Goal: Navigation & Orientation: Understand site structure

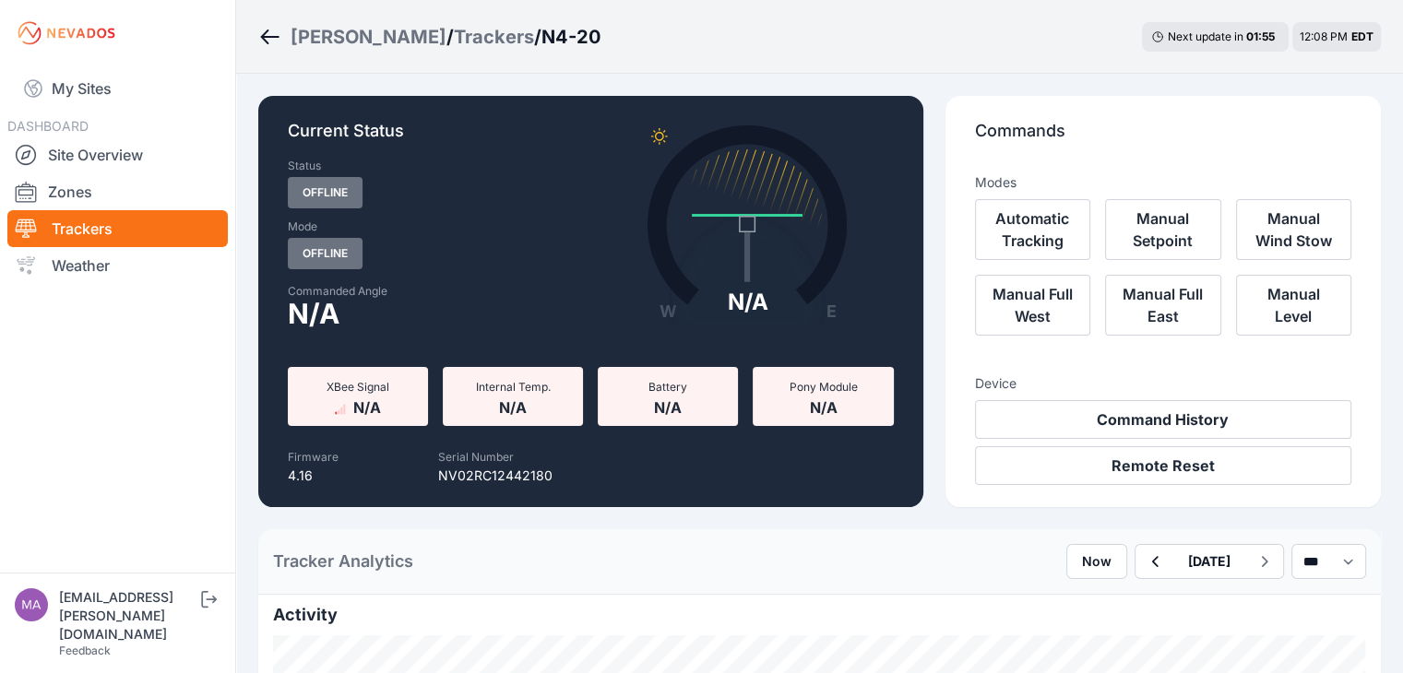
click at [1032, 144] on p "Commands" at bounding box center [1163, 138] width 376 height 41
click at [89, 150] on link "Site Overview" at bounding box center [117, 155] width 220 height 37
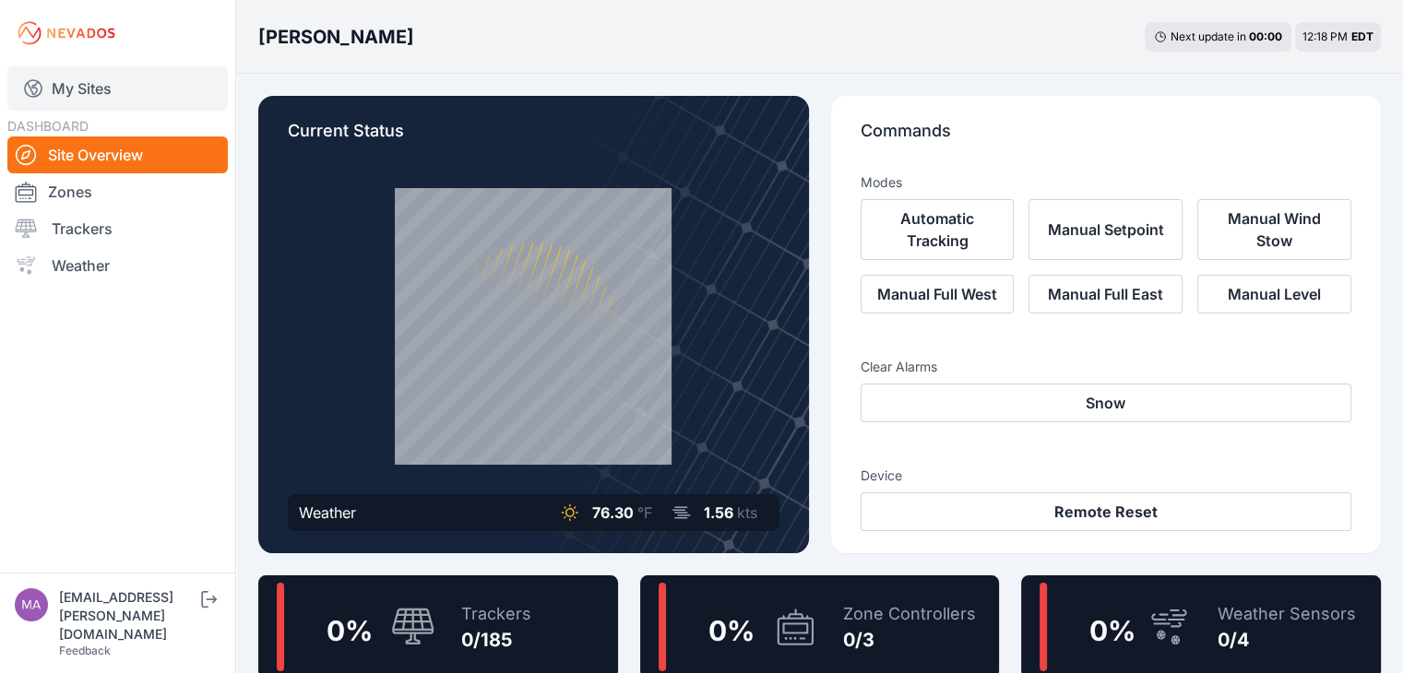
click at [89, 89] on link "My Sites" at bounding box center [117, 88] width 220 height 44
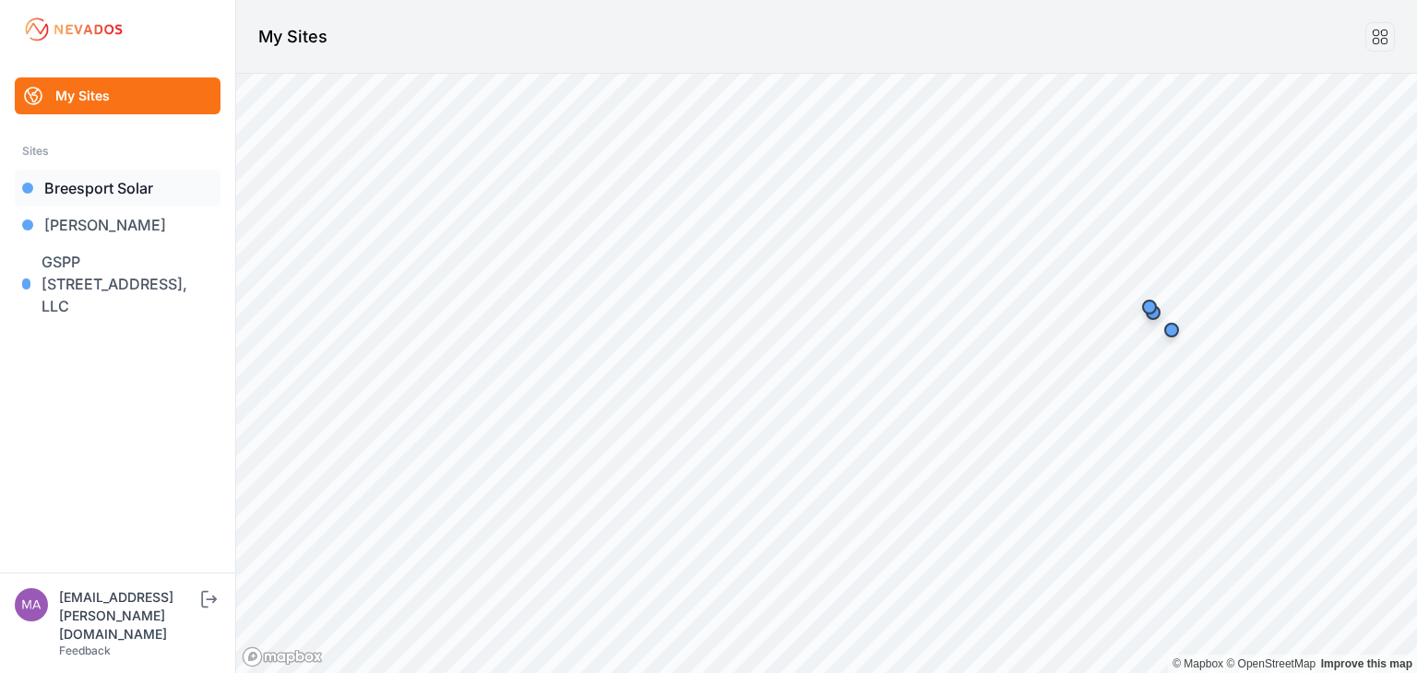
click at [111, 187] on link "Breesport Solar" at bounding box center [118, 188] width 206 height 37
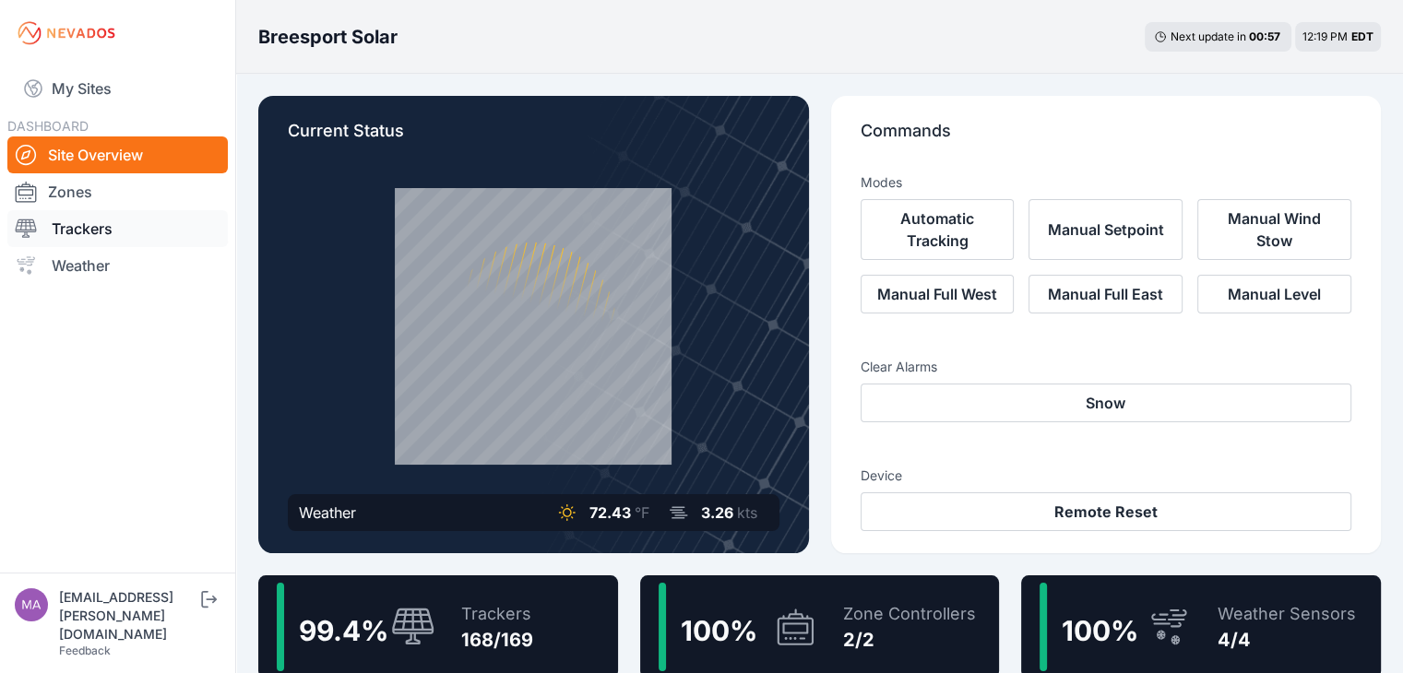
click at [100, 229] on link "Trackers" at bounding box center [117, 228] width 220 height 37
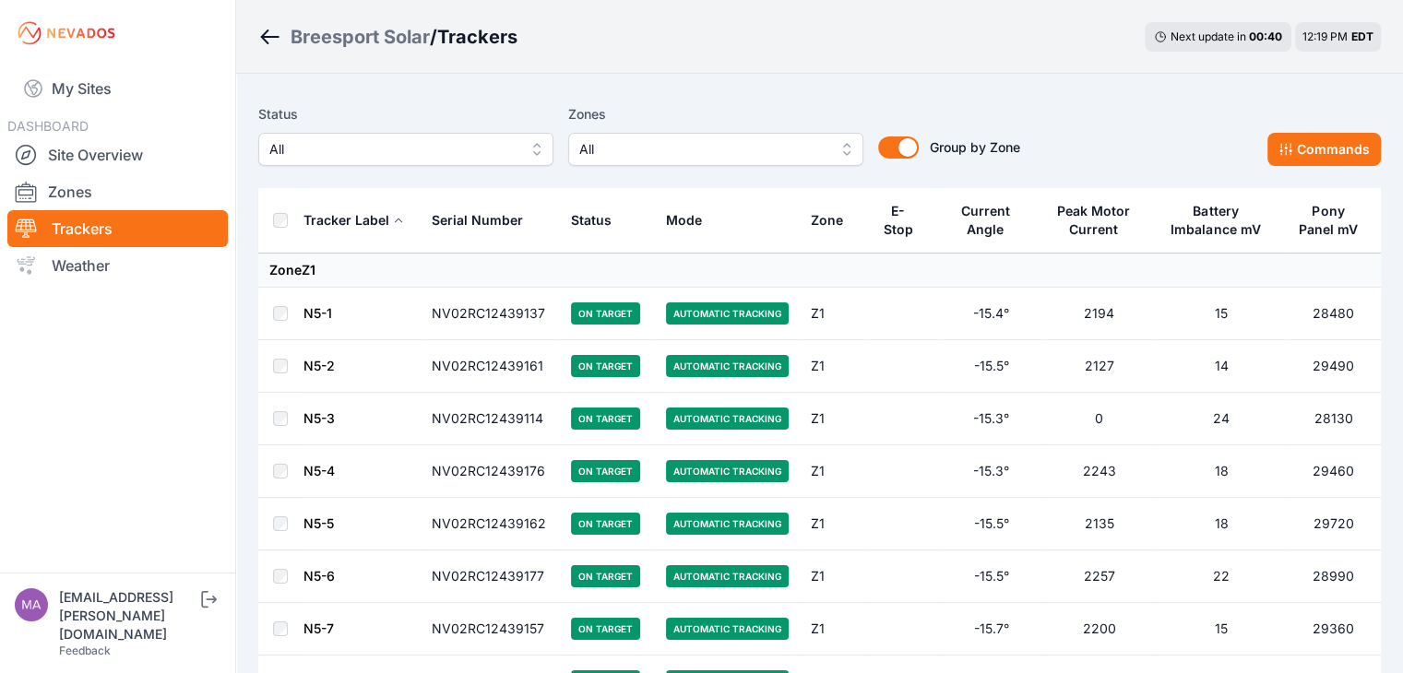
click at [590, 222] on div "Status" at bounding box center [591, 220] width 41 height 18
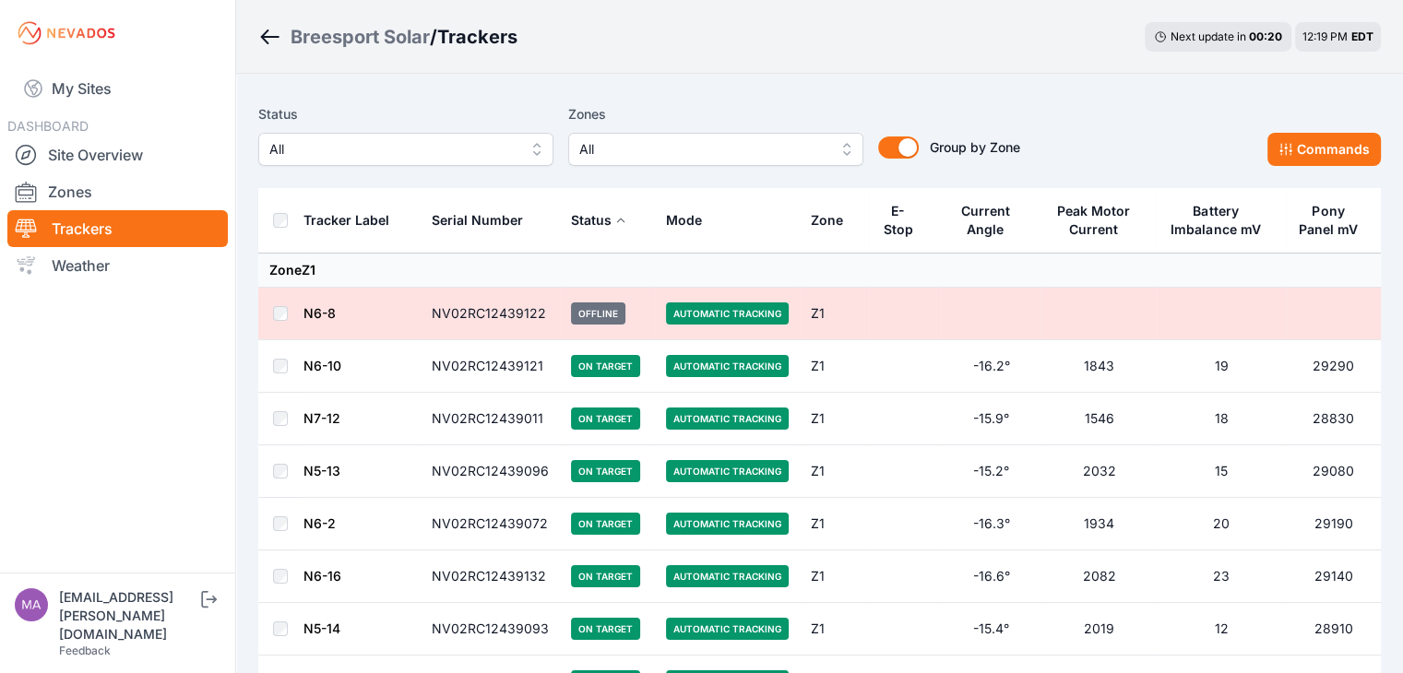
click at [363, 222] on div "Tracker Label" at bounding box center [346, 220] width 86 height 18
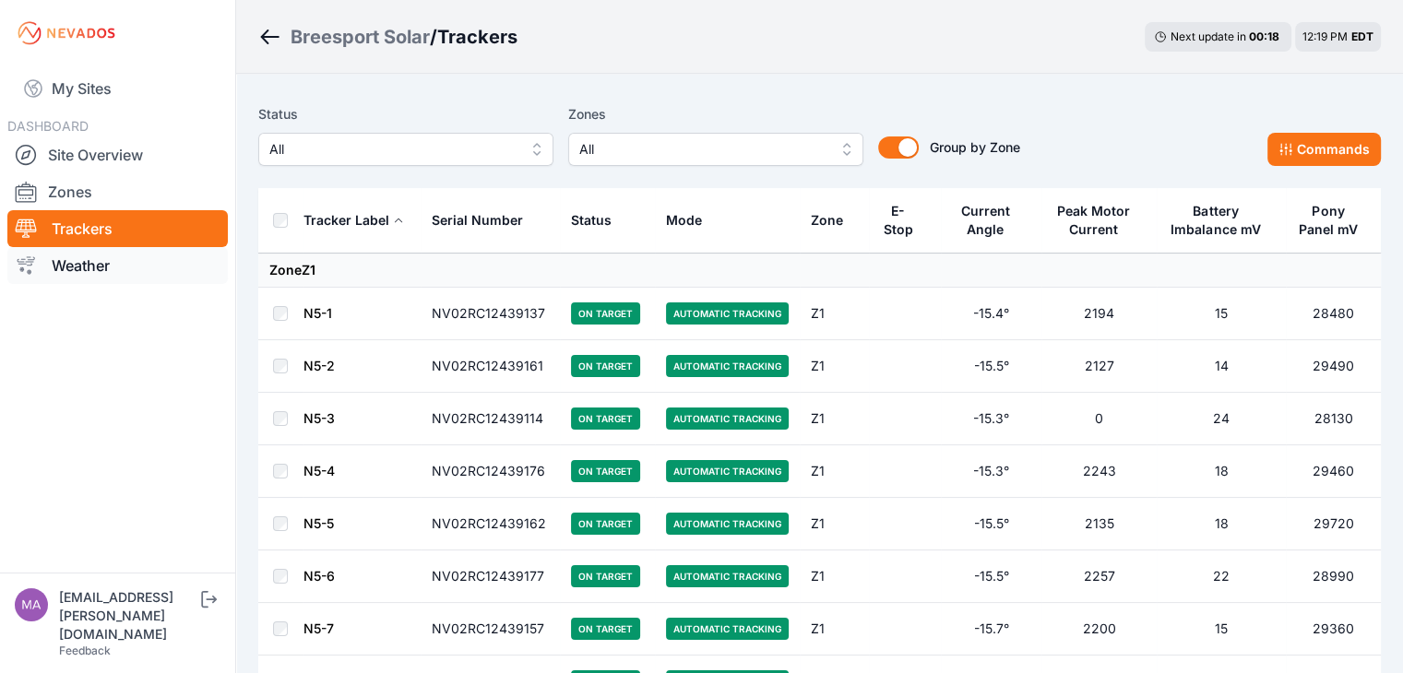
click at [82, 265] on link "Weather" at bounding box center [117, 265] width 220 height 37
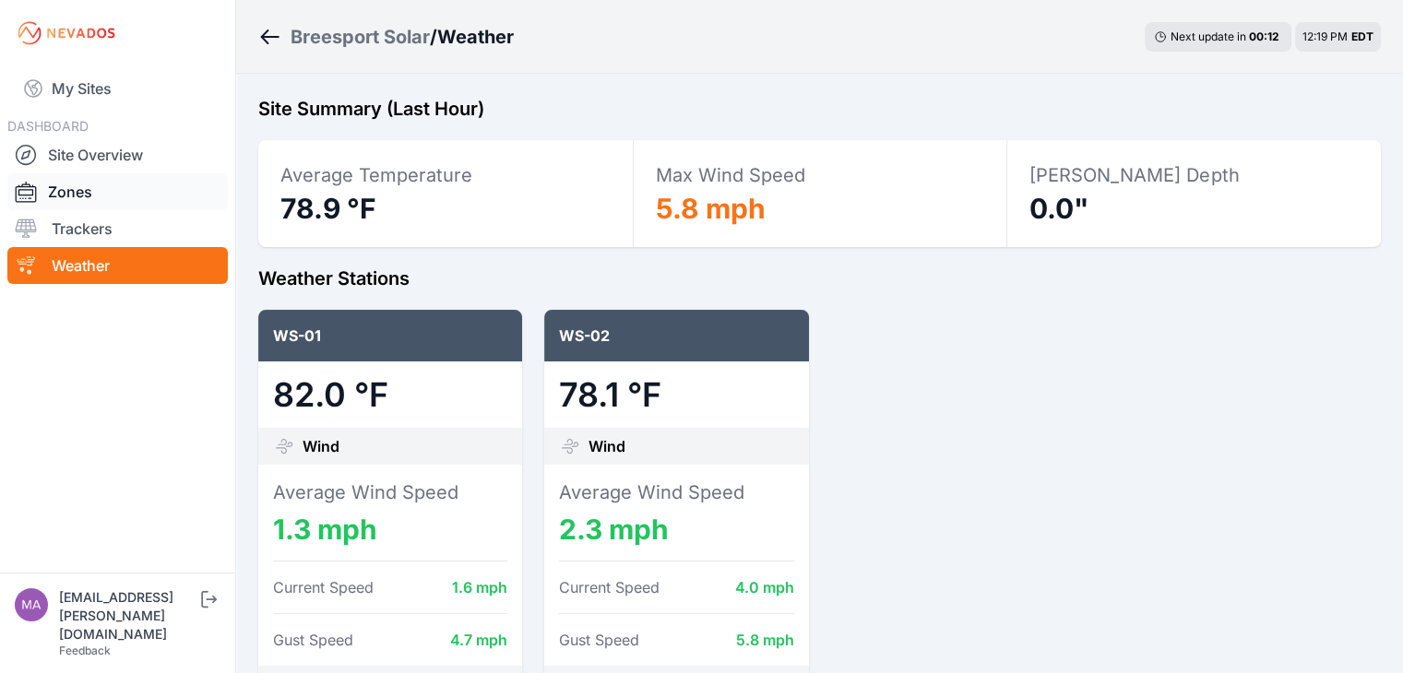
click at [110, 193] on link "Zones" at bounding box center [117, 191] width 220 height 37
